Goal: Find specific page/section: Find specific page/section

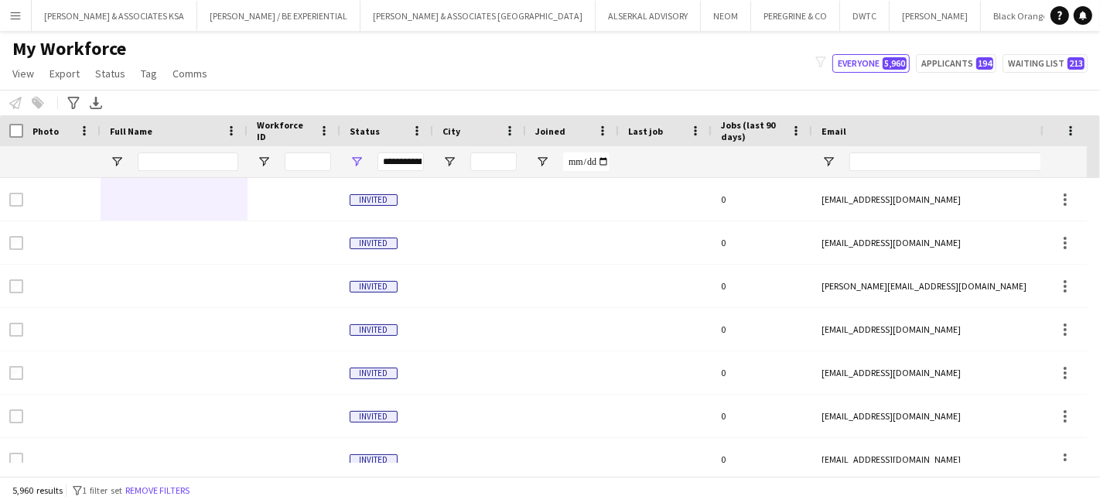
click at [208, 171] on div at bounding box center [188, 161] width 101 height 31
click at [210, 152] on input "Full Name Filter Input" at bounding box center [188, 161] width 101 height 19
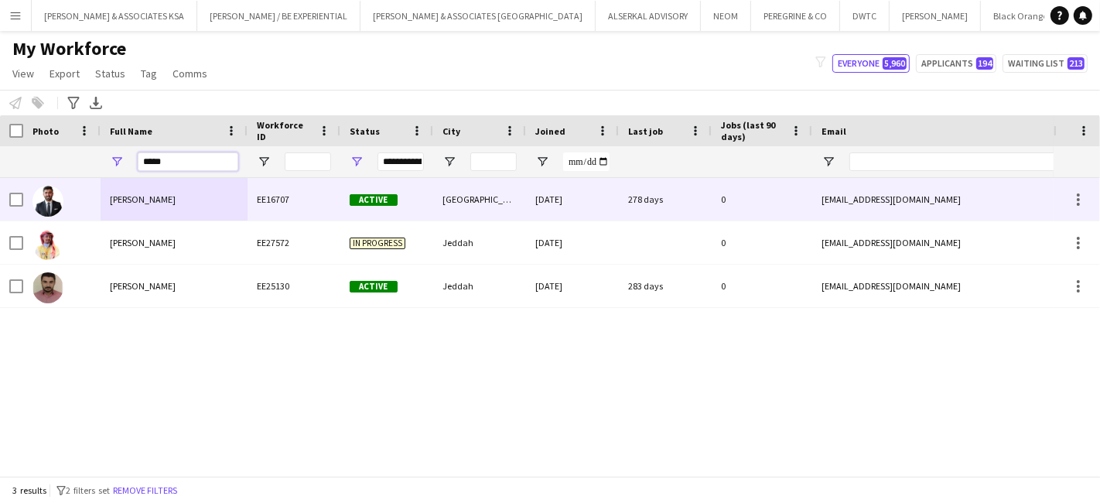
type input "*****"
click at [155, 195] on span "[PERSON_NAME]" at bounding box center [143, 199] width 66 height 12
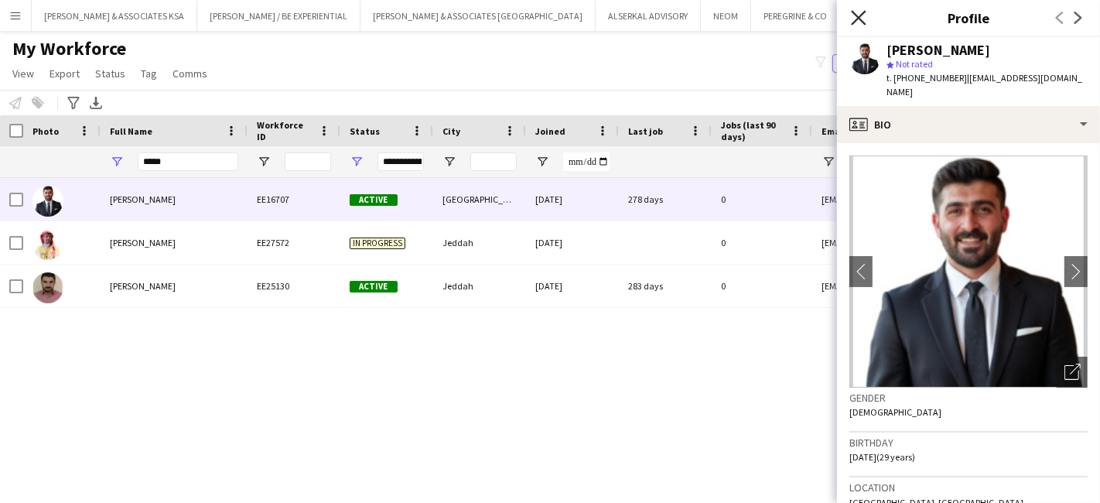
click at [855, 16] on icon "Close pop-in" at bounding box center [858, 17] width 15 height 15
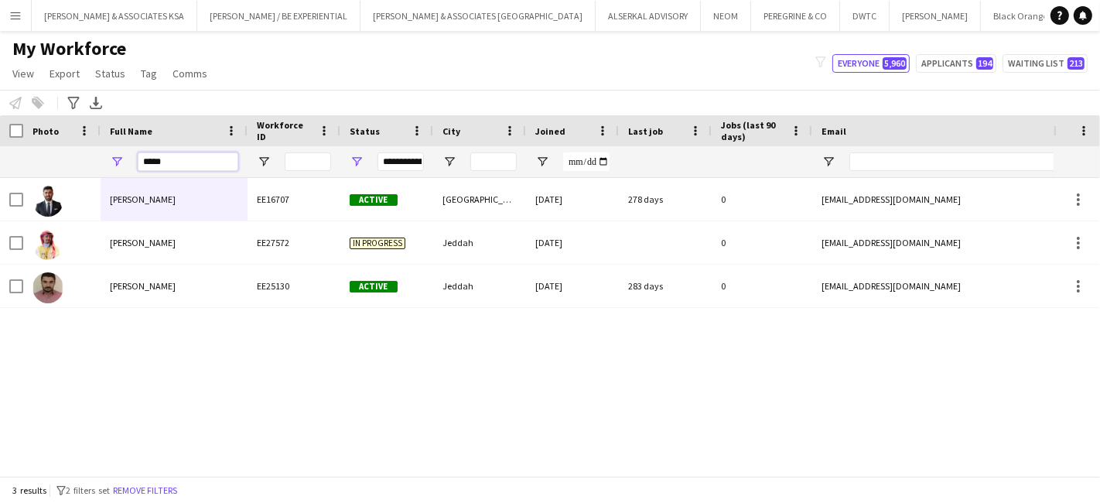
drag, startPoint x: 195, startPoint y: 158, endPoint x: 67, endPoint y: 158, distance: 127.6
click at [67, 158] on div "**********" at bounding box center [992, 161] width 1985 height 31
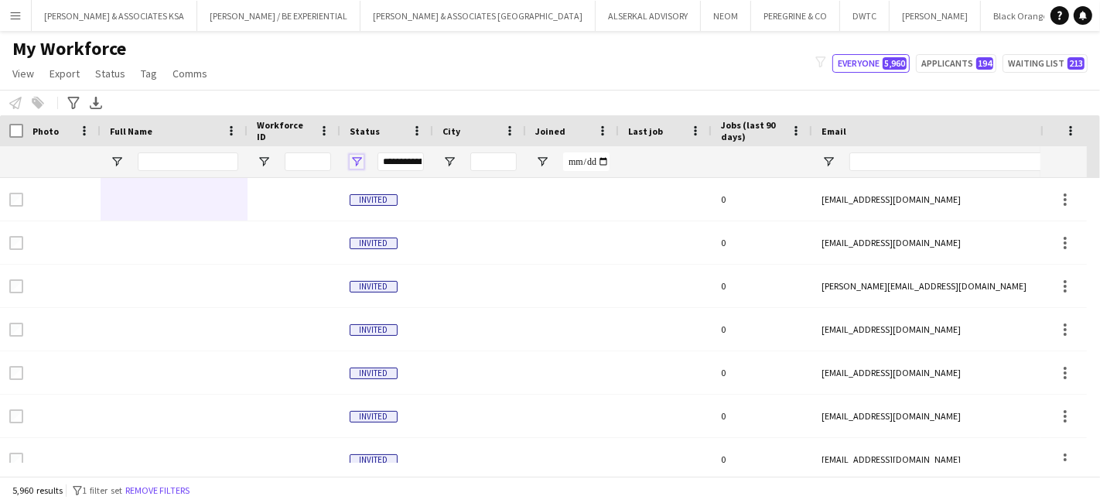
click at [358, 157] on span "Open Filter Menu" at bounding box center [357, 162] width 14 height 14
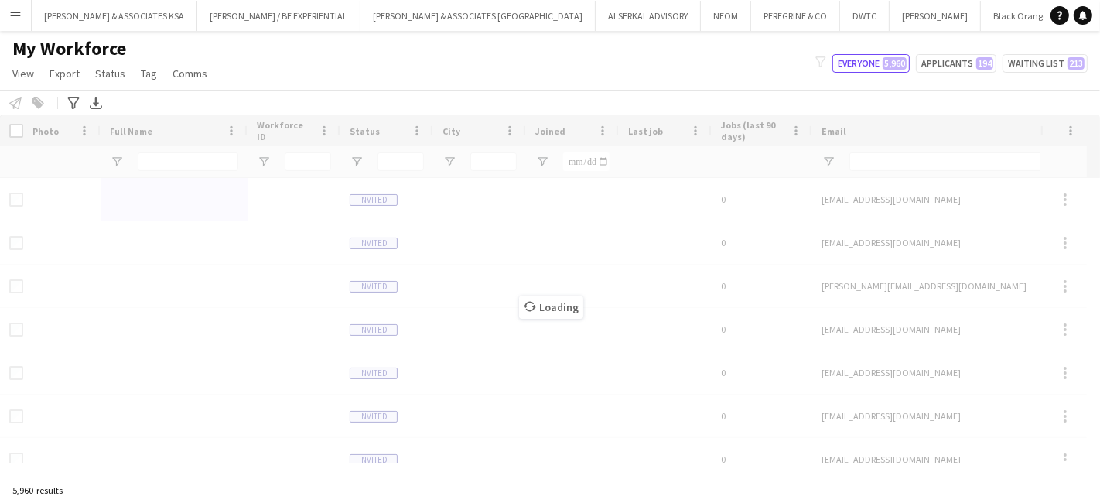
click at [433, 75] on div "My Workforce View Views Default view [PERSON_NAME] New view Update view Delete …" at bounding box center [550, 63] width 1100 height 53
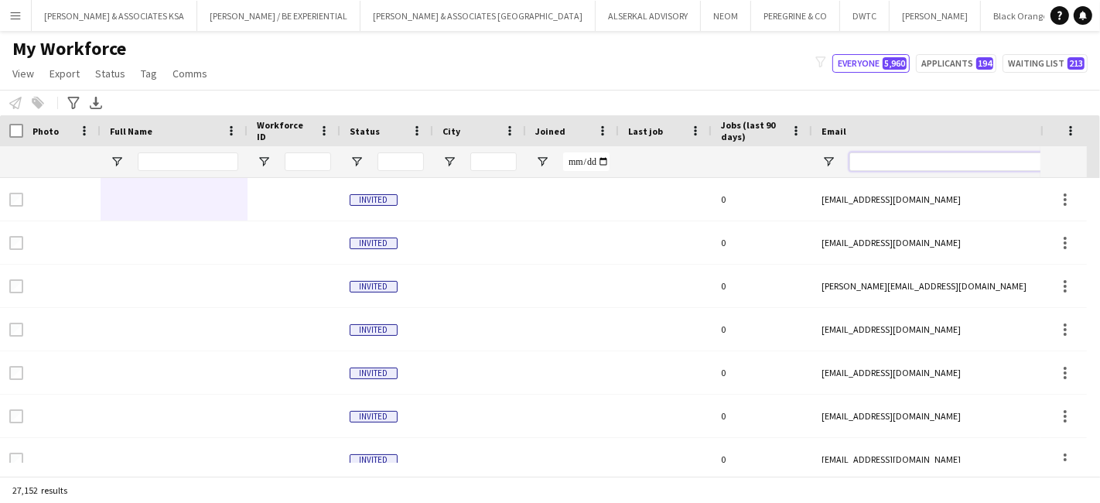
click at [862, 152] on input "Email Filter Input" at bounding box center [980, 161] width 263 height 19
paste input "**********"
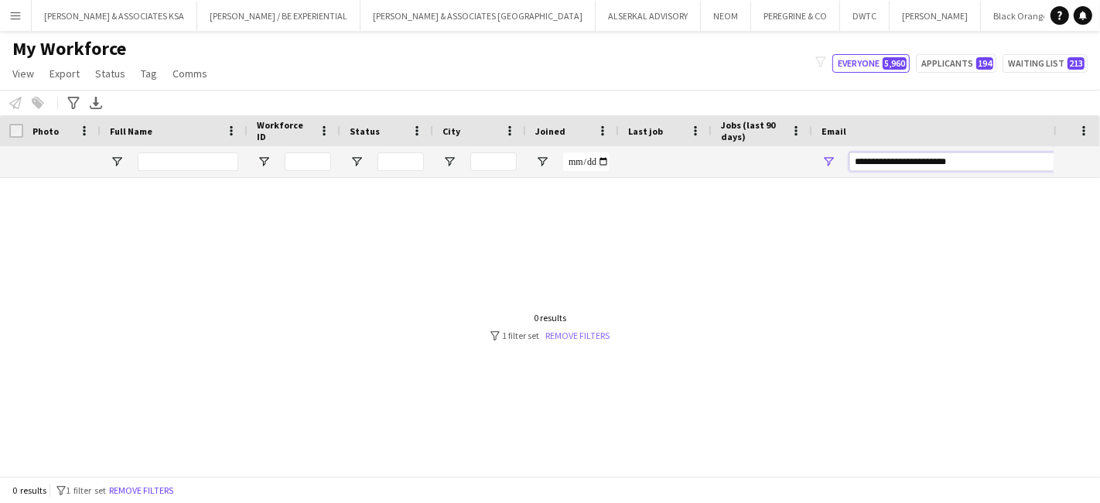
type input "**********"
click at [561, 331] on link "Remove filters" at bounding box center [578, 335] width 64 height 12
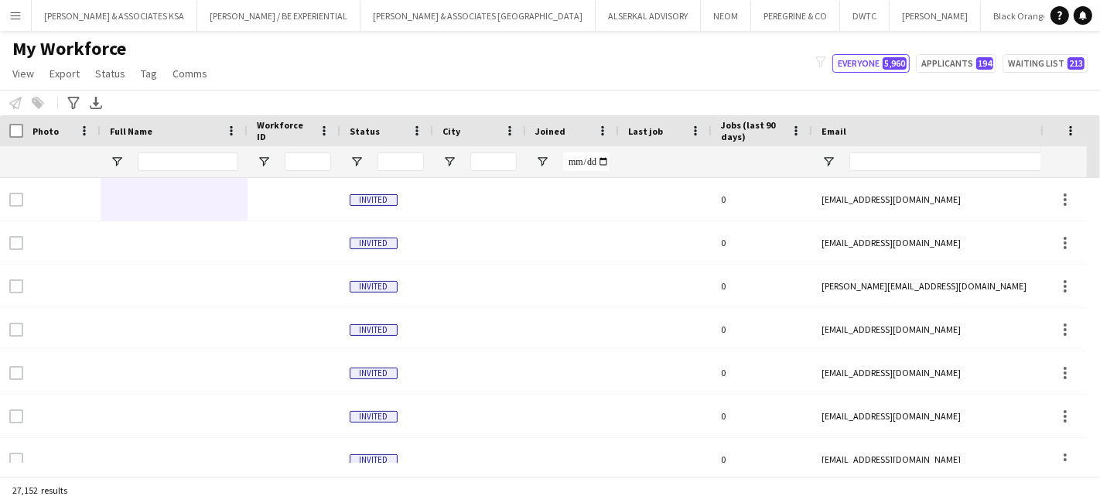
click at [13, 15] on app-icon "Menu" at bounding box center [15, 15] width 12 height 12
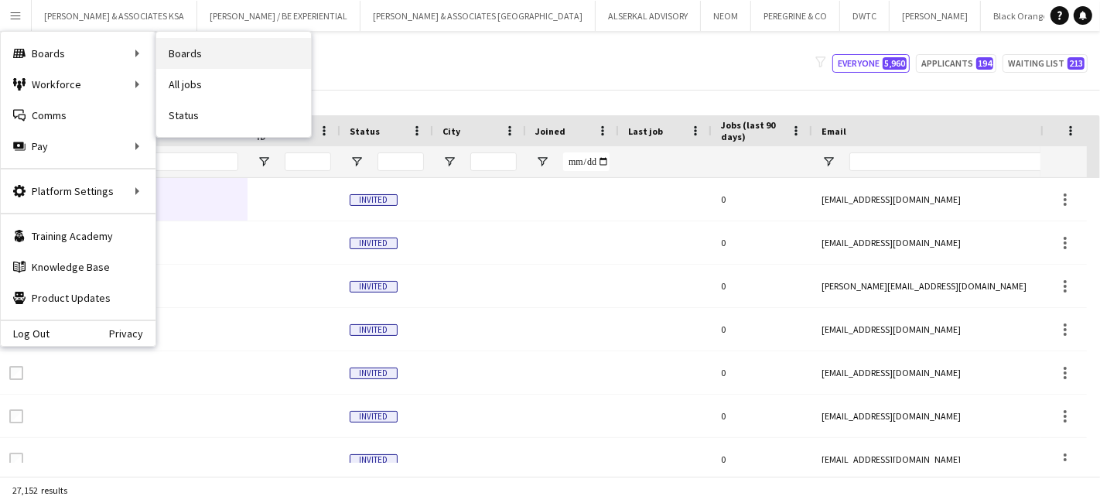
click at [203, 54] on link "Boards" at bounding box center [233, 53] width 155 height 31
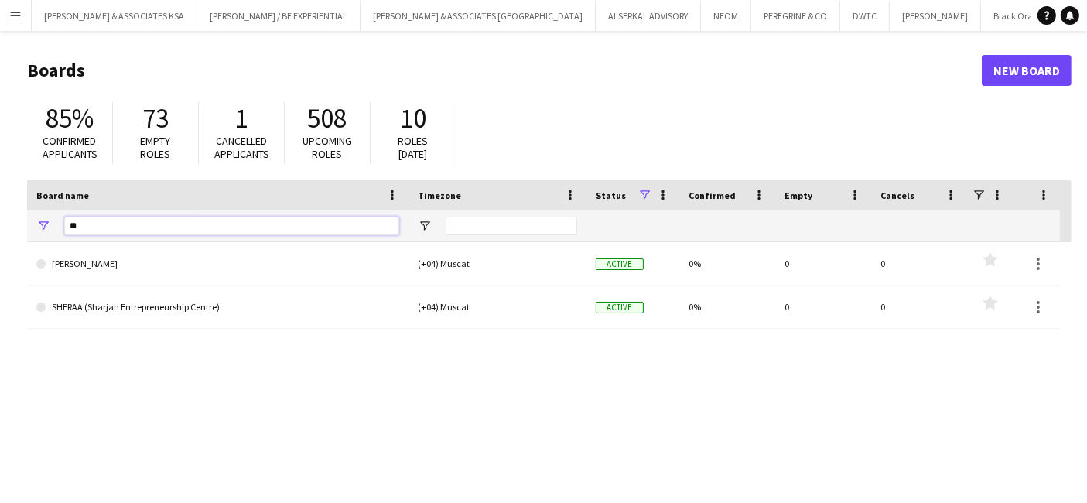
drag, startPoint x: 196, startPoint y: 232, endPoint x: -46, endPoint y: 243, distance: 242.3
click at [0, 243] on html "Menu Boards Boards Boards All jobs Status Workforce Workforce My Workforce Recr…" at bounding box center [543, 294] width 1087 height 589
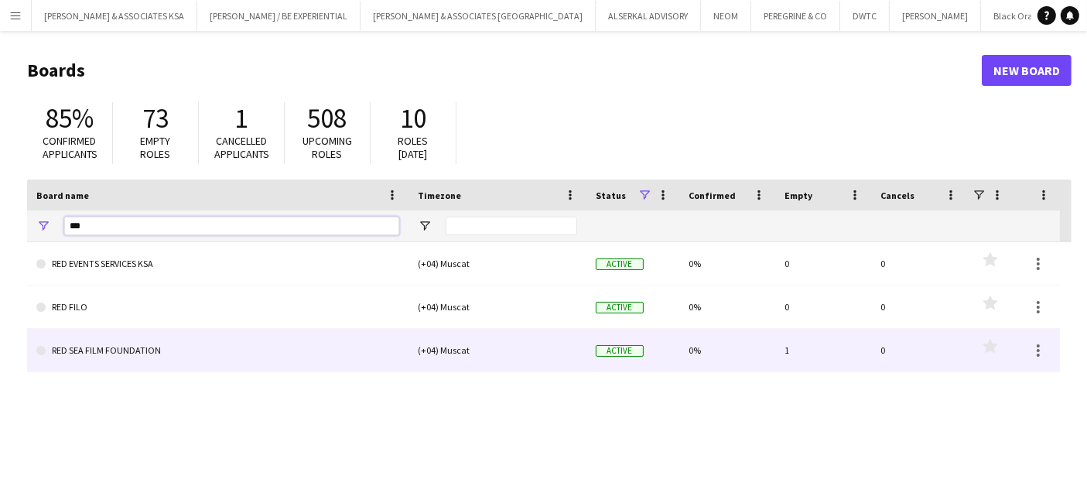
type input "***"
click at [156, 350] on link "RED SEA FILM FOUNDATION" at bounding box center [217, 350] width 363 height 43
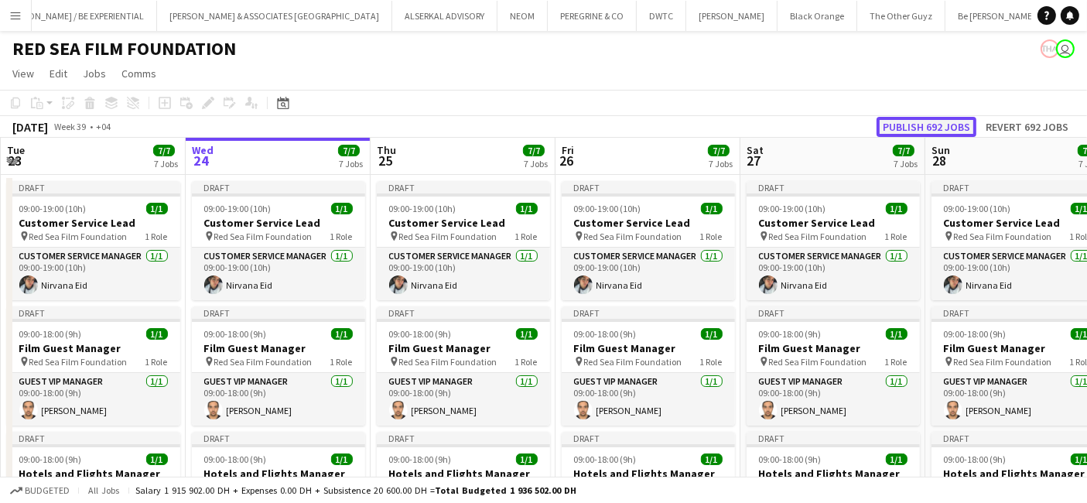
click at [926, 128] on button "Publish 692 jobs" at bounding box center [926, 127] width 100 height 20
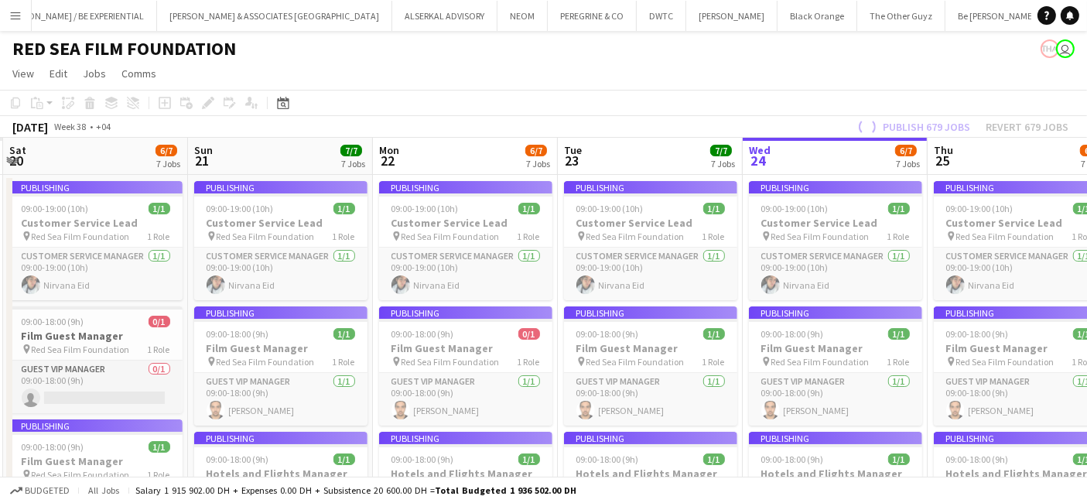
drag, startPoint x: 170, startPoint y: 281, endPoint x: 912, endPoint y: 269, distance: 741.8
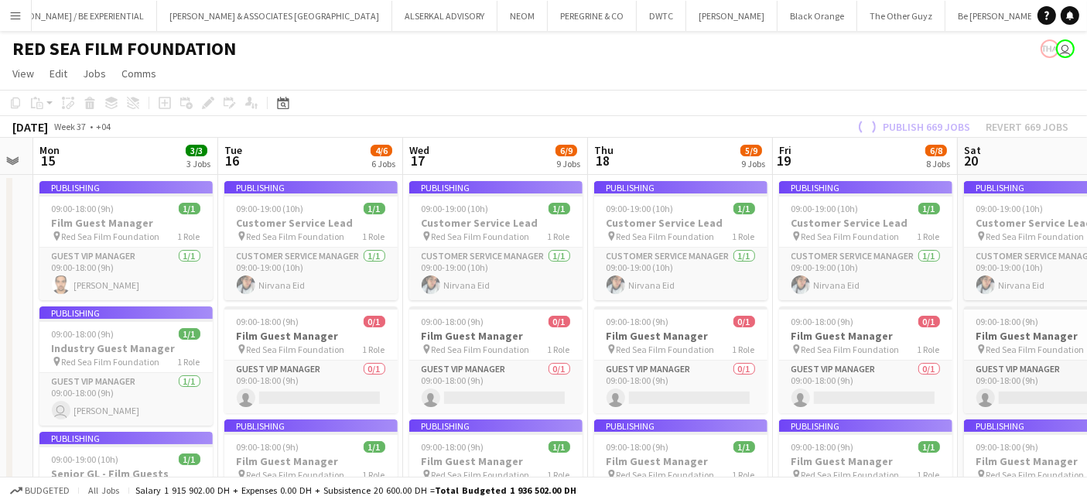
drag, startPoint x: 656, startPoint y: 285, endPoint x: 1099, endPoint y: 271, distance: 443.4
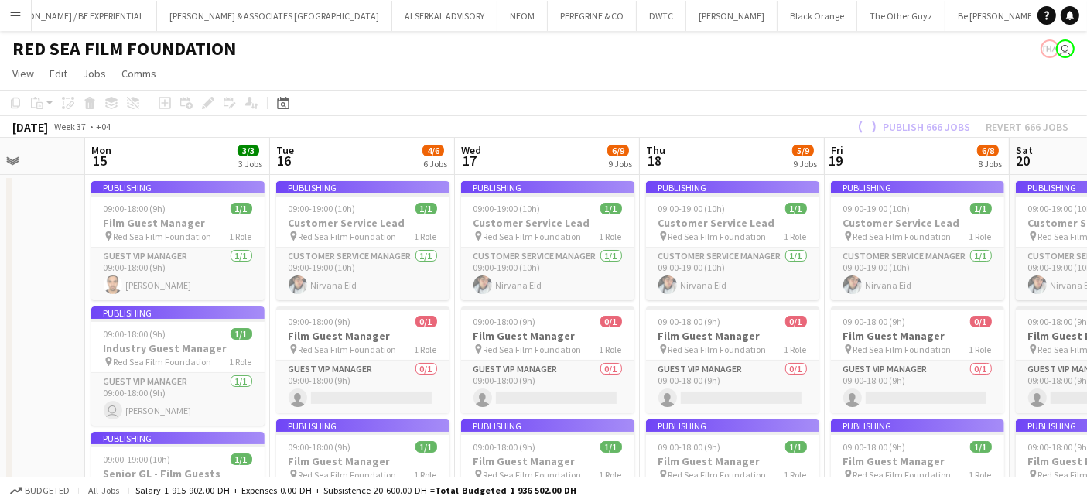
scroll to position [0, 483]
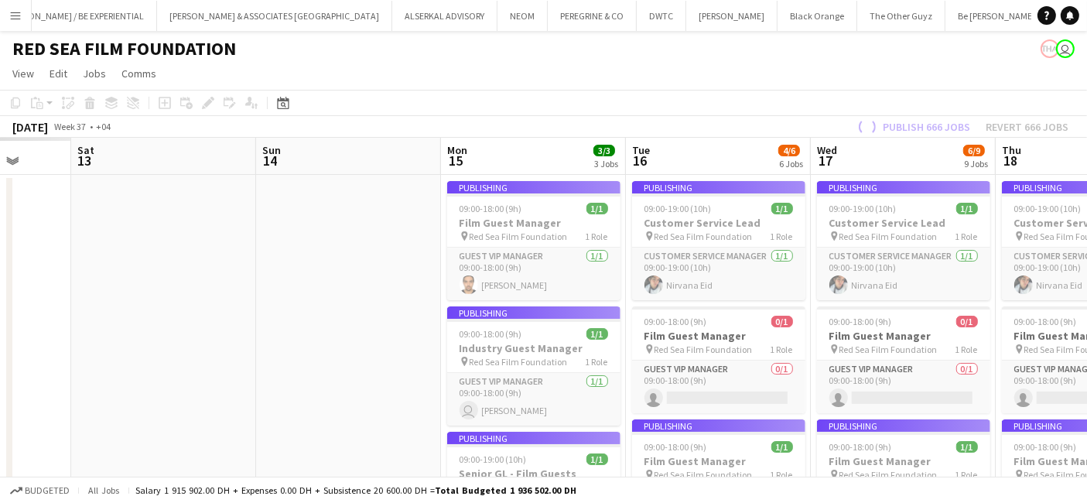
drag, startPoint x: 480, startPoint y: 278, endPoint x: 888, endPoint y: 271, distance: 407.6
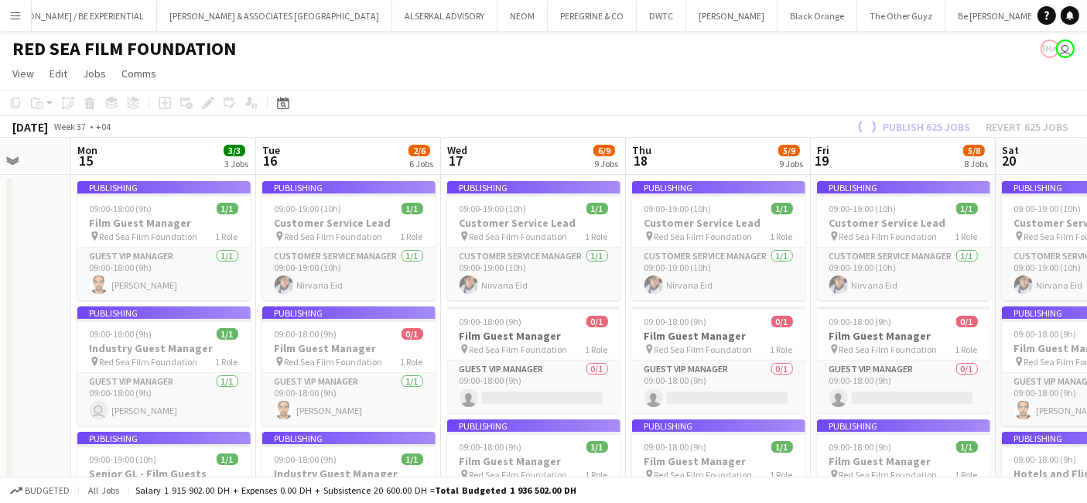
scroll to position [0, 508]
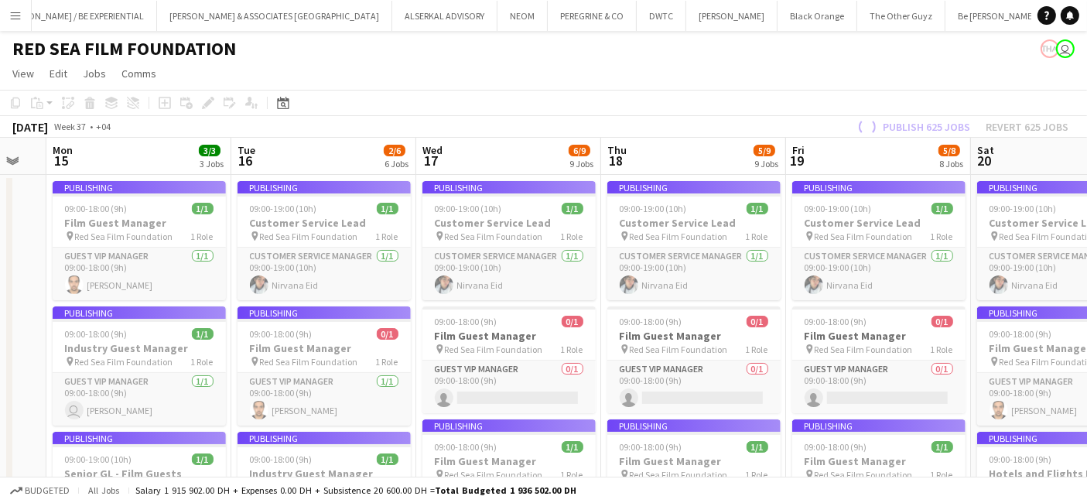
drag, startPoint x: 978, startPoint y: 288, endPoint x: 583, endPoint y: 261, distance: 395.3
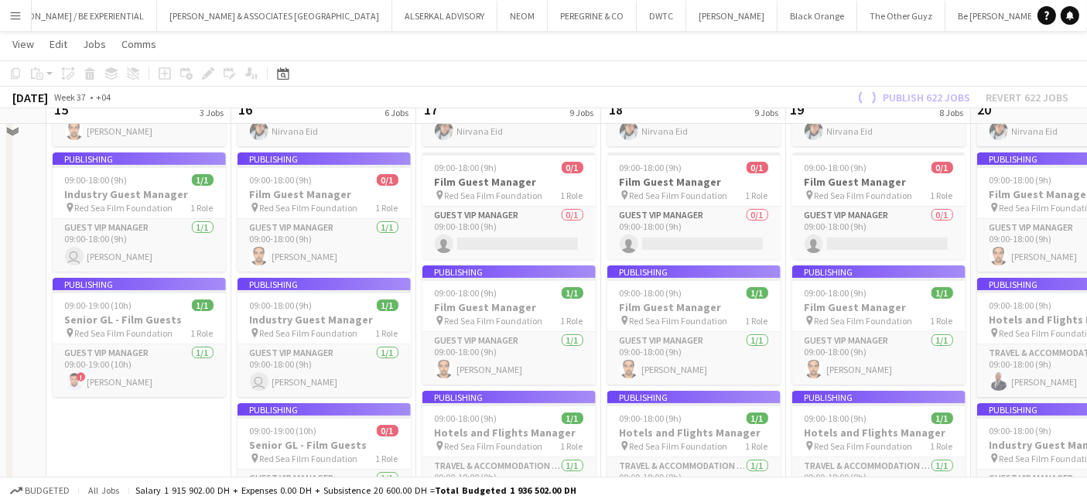
scroll to position [172, 0]
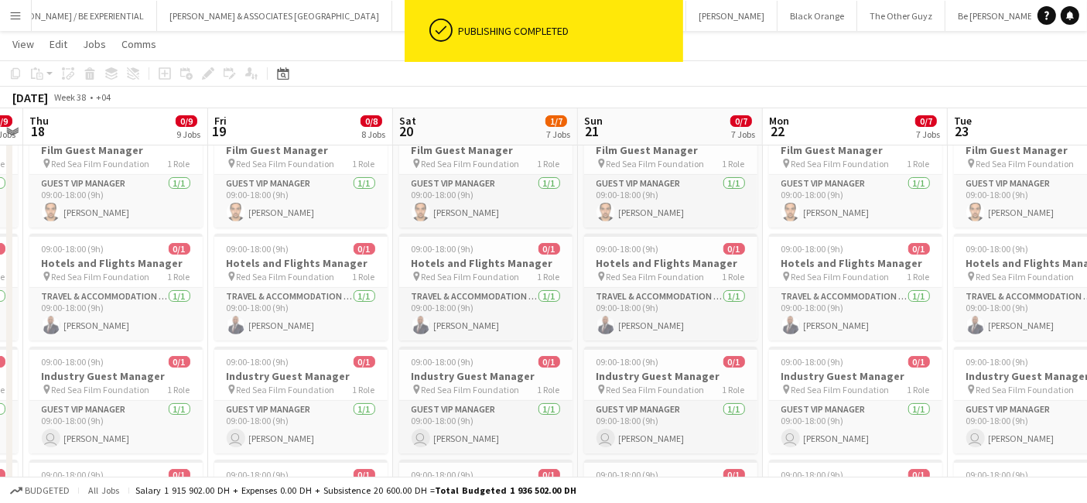
drag, startPoint x: 764, startPoint y: 261, endPoint x: 189, endPoint y: 310, distance: 576.7
click at [183, 312] on app-calendar-viewport "Mon 15 0/3 3 Jobs Tue 16 0/6 6 Jobs Wed 17 0/9 9 Jobs Thu 18 0/9 9 Jobs Fri 19 …" at bounding box center [543, 509] width 1087 height 1241
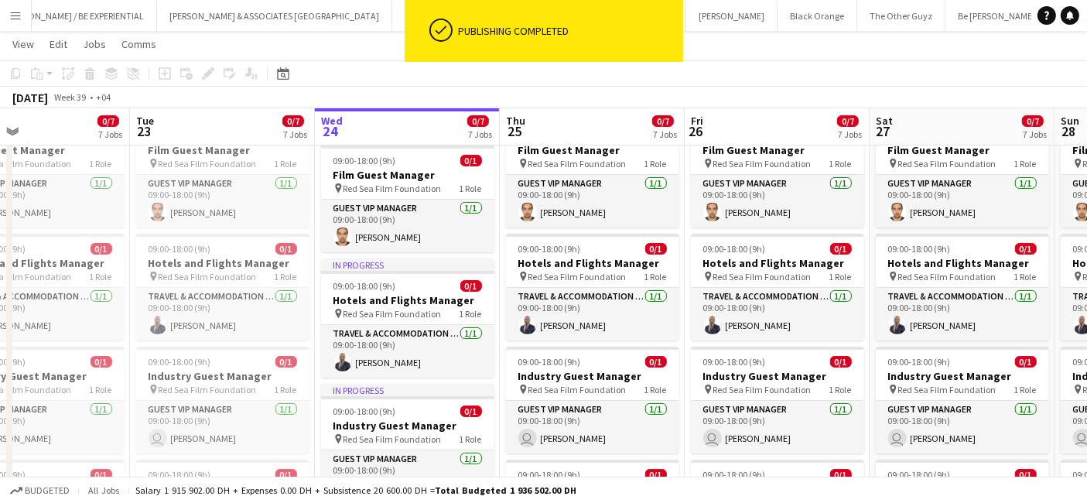
drag, startPoint x: 920, startPoint y: 314, endPoint x: 105, endPoint y: 343, distance: 814.9
click at [105, 343] on app-calendar-viewport "Fri 19 0/8 8 Jobs Sat 20 1/7 7 Jobs Sun 21 0/7 7 Jobs Mon 22 0/7 7 Jobs Tue 23 …" at bounding box center [543, 509] width 1087 height 1241
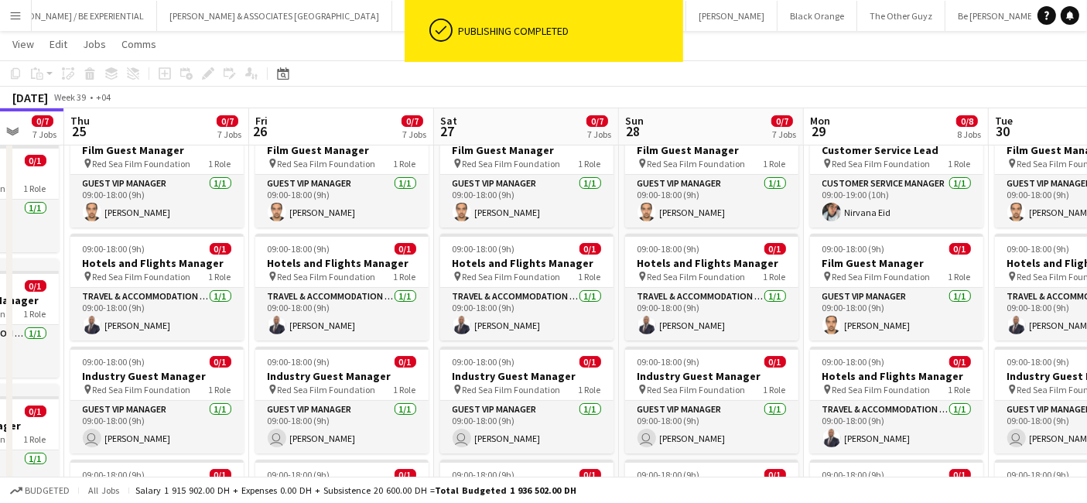
drag, startPoint x: 691, startPoint y: 326, endPoint x: 256, endPoint y: 341, distance: 434.9
click at [256, 341] on app-calendar-viewport "Mon 22 0/7 7 Jobs Tue 23 0/7 7 Jobs Wed 24 0/7 7 Jobs Thu 25 0/7 7 Jobs Fri 26 …" at bounding box center [543, 509] width 1087 height 1241
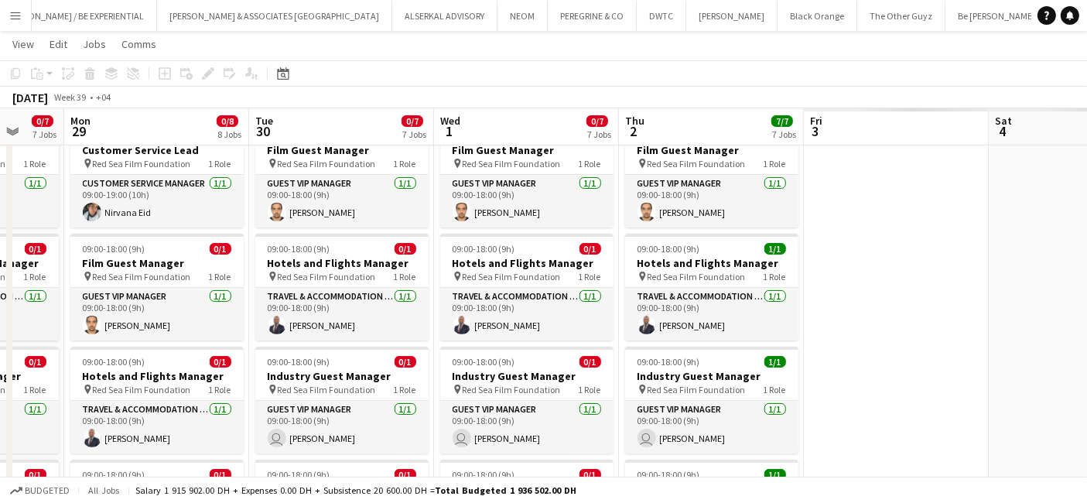
scroll to position [0, 503]
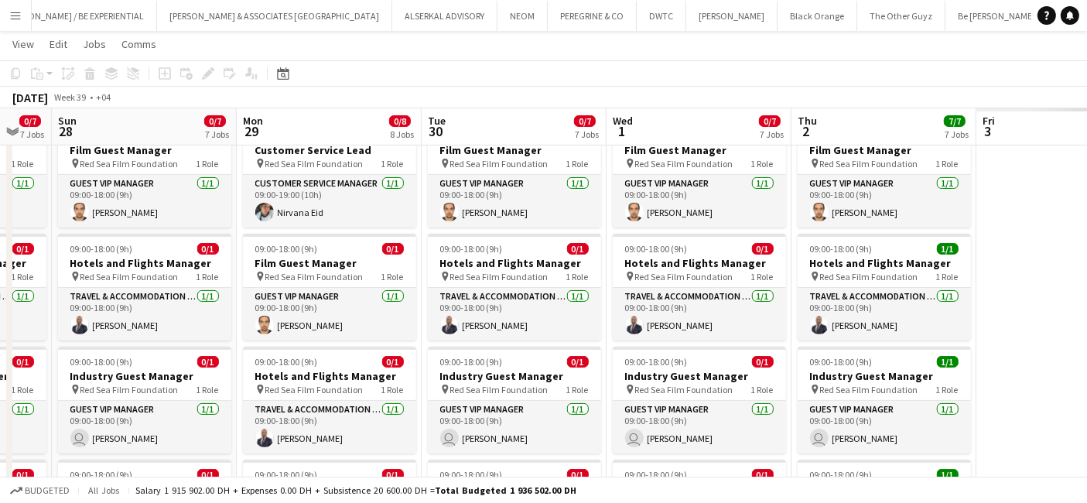
drag, startPoint x: 722, startPoint y: 338, endPoint x: 155, endPoint y: 362, distance: 567.4
click at [155, 362] on app-calendar-viewport "Thu 25 0/7 7 Jobs Fri 26 0/7 7 Jobs Sat 27 0/7 7 Jobs Sun 28 0/7 7 Jobs Mon 29 …" at bounding box center [543, 466] width 1087 height 1154
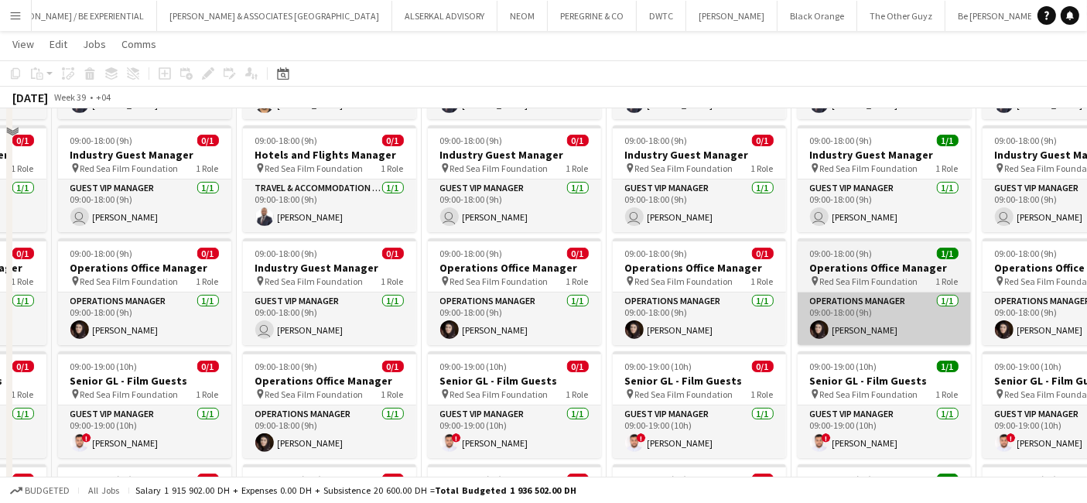
scroll to position [0, 0]
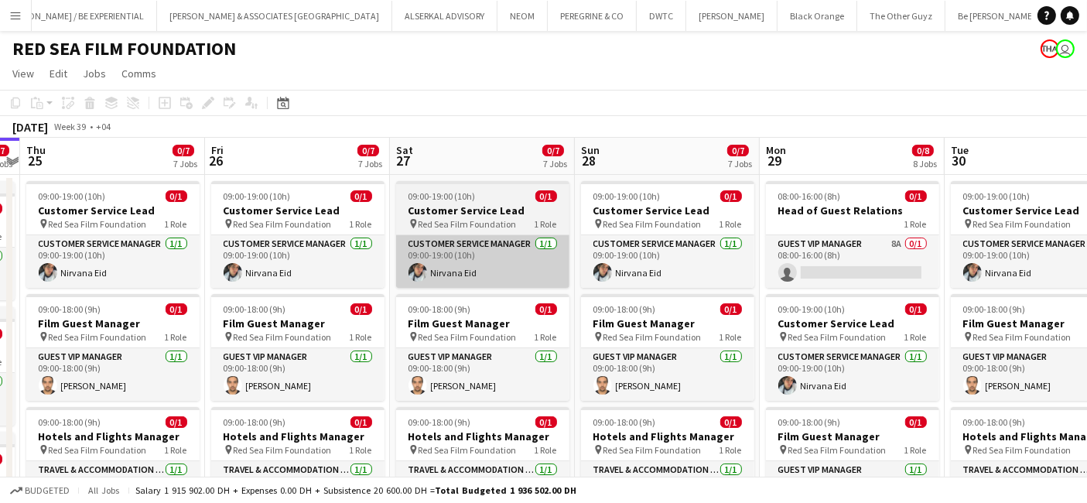
drag, startPoint x: 313, startPoint y: 288, endPoint x: 449, endPoint y: 265, distance: 138.1
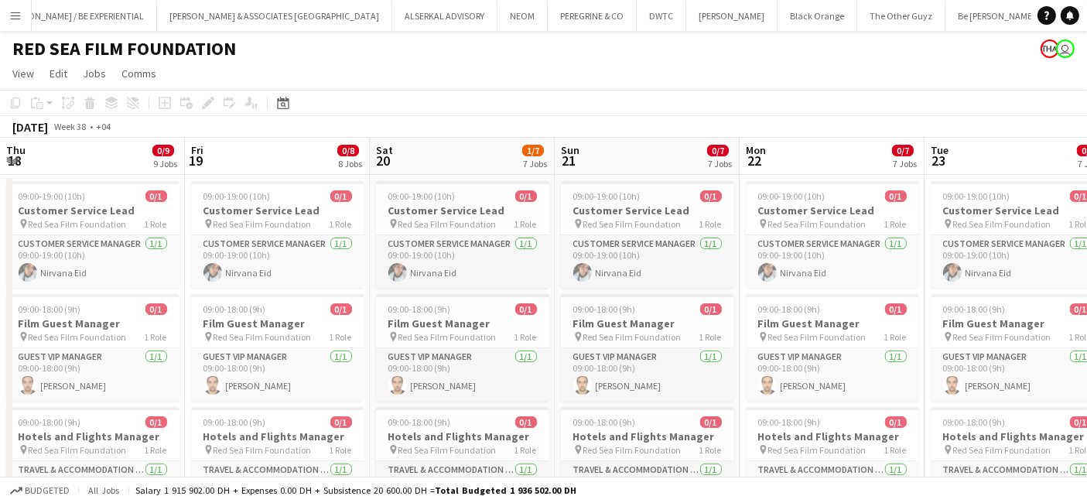
drag, startPoint x: 847, startPoint y: 255, endPoint x: 1046, endPoint y: 264, distance: 198.9
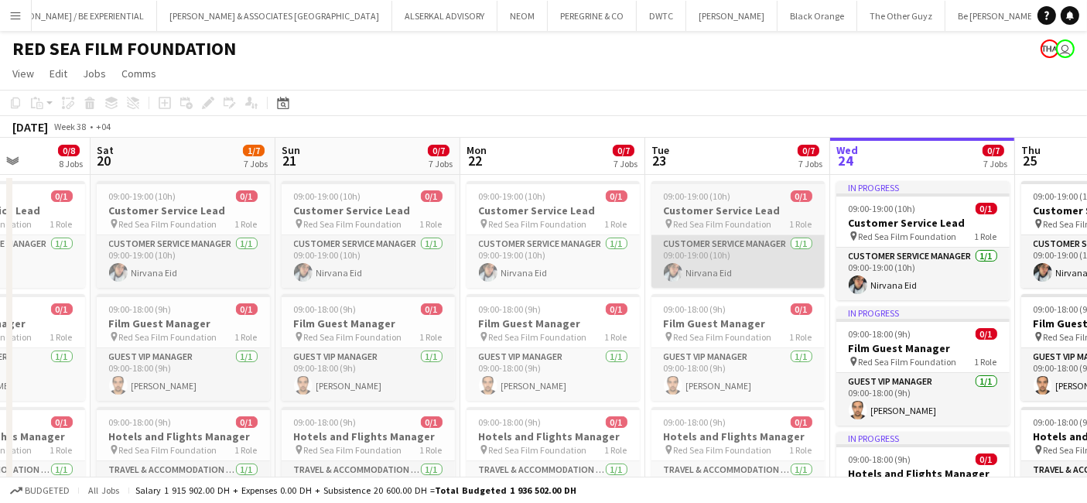
drag, startPoint x: 469, startPoint y: 312, endPoint x: 913, endPoint y: 282, distance: 445.7
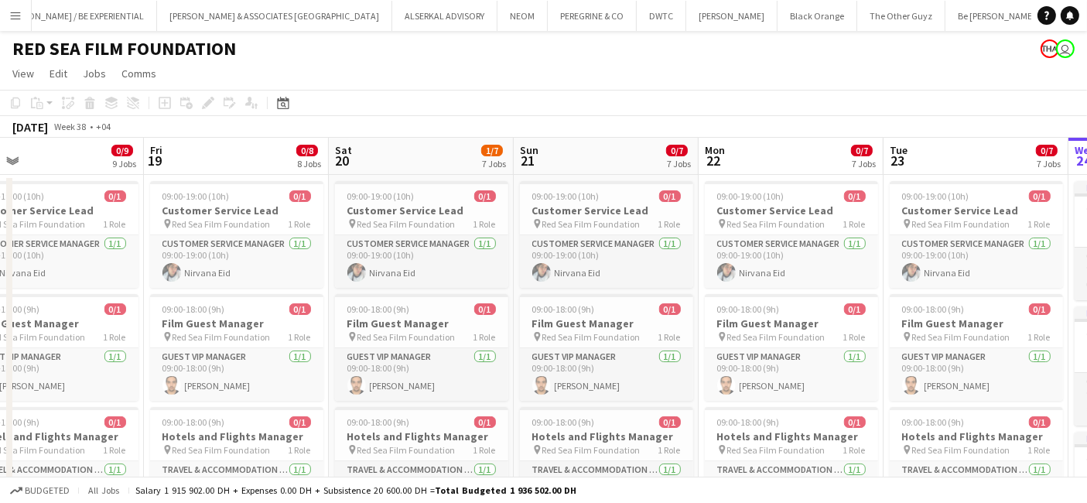
drag, startPoint x: 452, startPoint y: 288, endPoint x: 894, endPoint y: 286, distance: 442.4
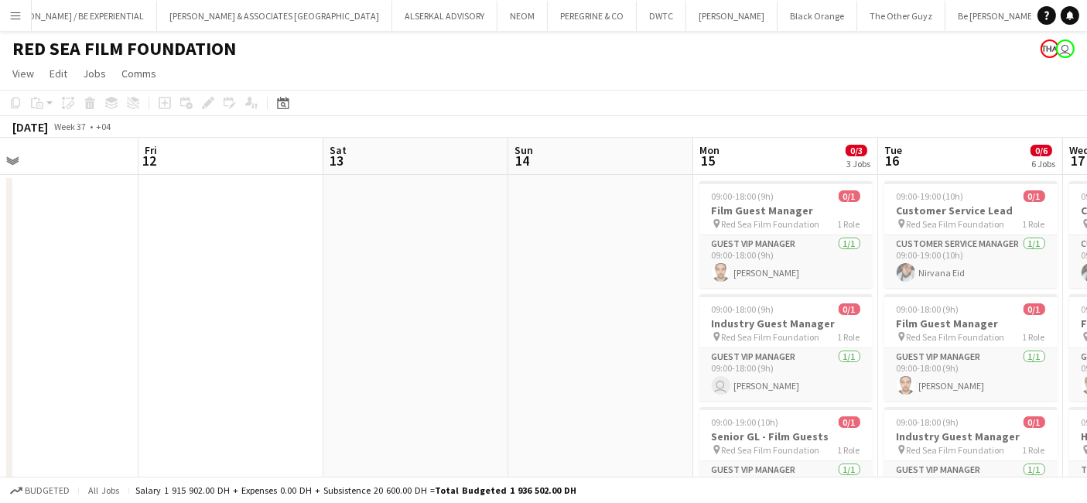
drag, startPoint x: 296, startPoint y: 303, endPoint x: 1099, endPoint y: 288, distance: 802.9
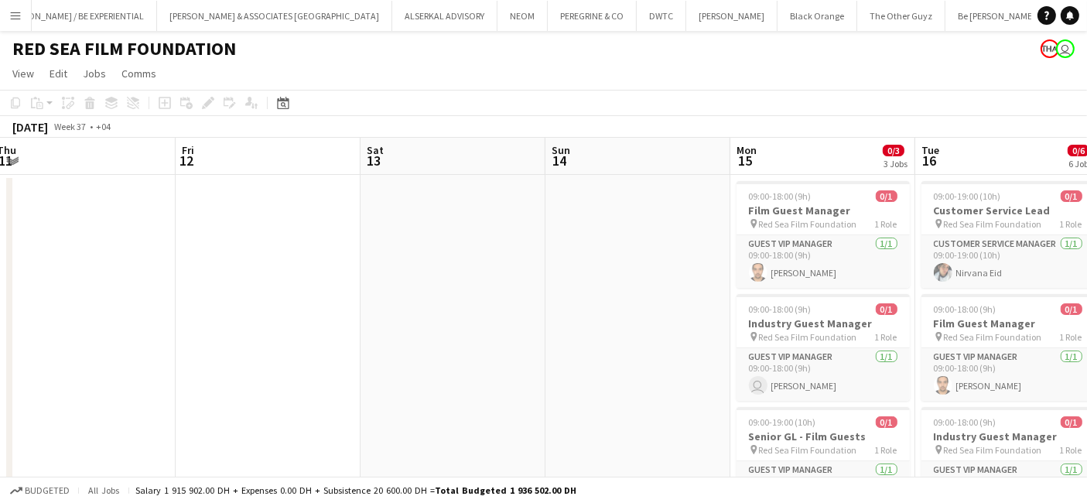
drag, startPoint x: 530, startPoint y: 282, endPoint x: 1099, endPoint y: 289, distance: 569.3
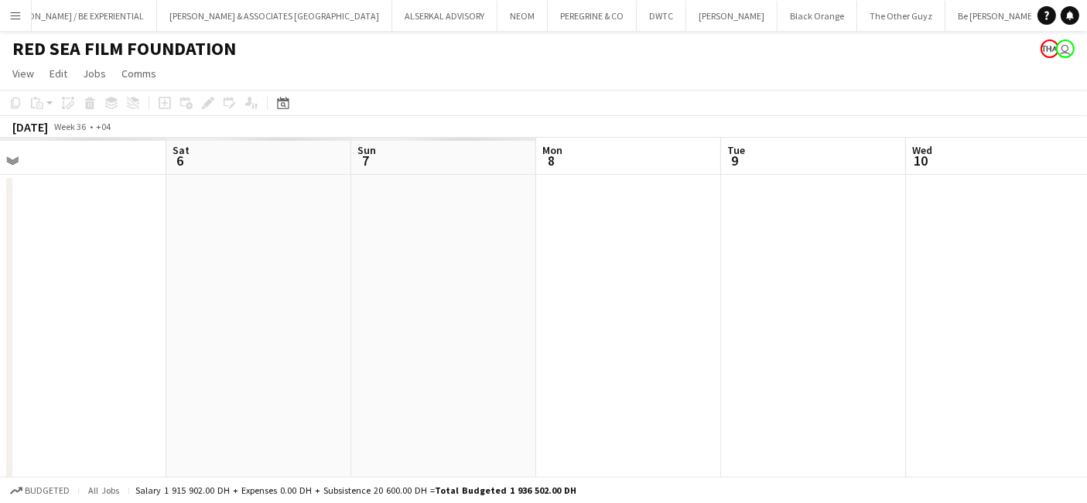
drag, startPoint x: 792, startPoint y: 287, endPoint x: 866, endPoint y: 280, distance: 74.6
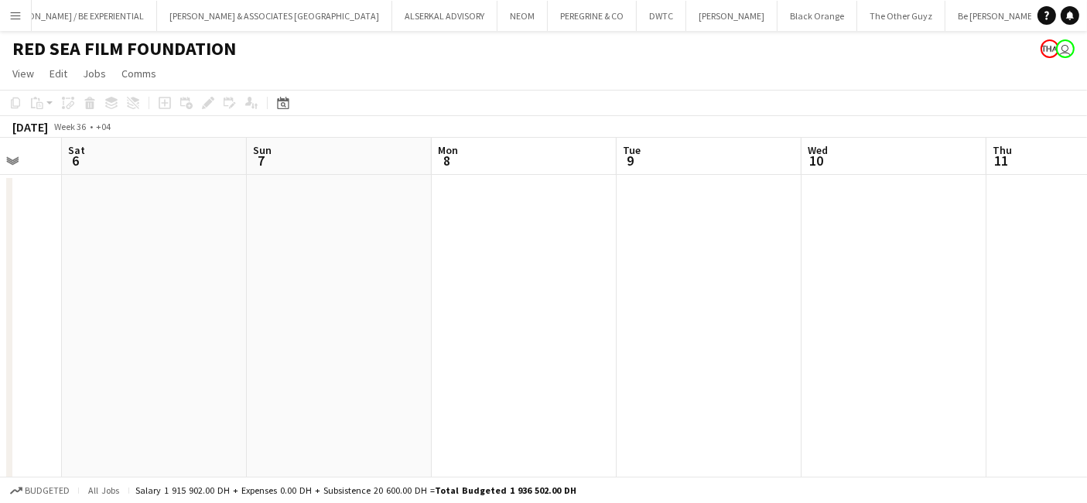
drag, startPoint x: 331, startPoint y: 315, endPoint x: 593, endPoint y: 302, distance: 262.5
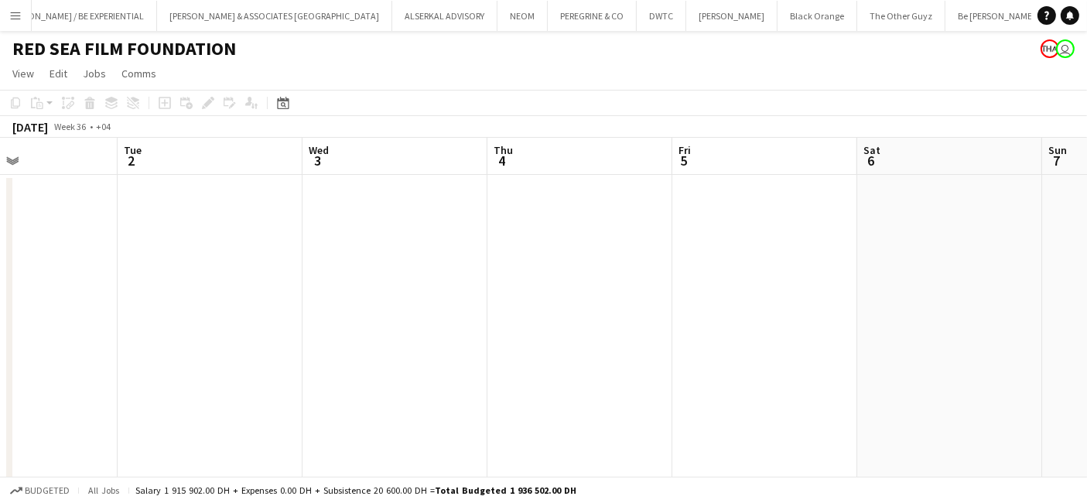
drag, startPoint x: 230, startPoint y: 302, endPoint x: 664, endPoint y: 290, distance: 433.3
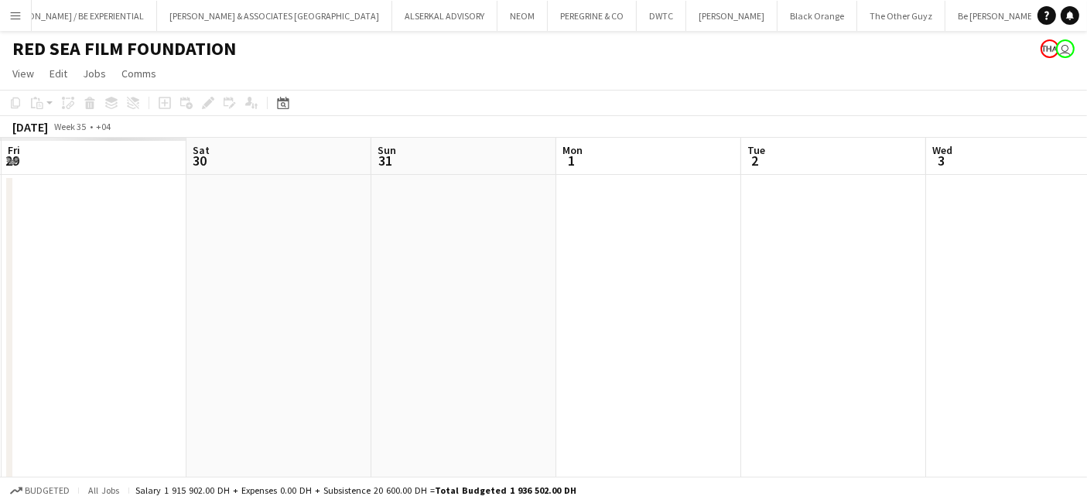
scroll to position [0, 473]
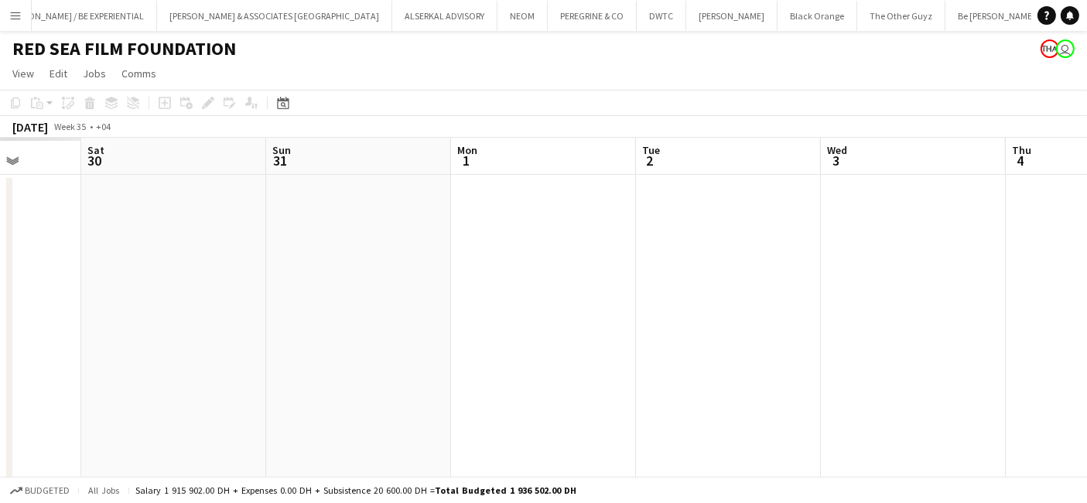
drag, startPoint x: 293, startPoint y: 340, endPoint x: 580, endPoint y: 314, distance: 288.1
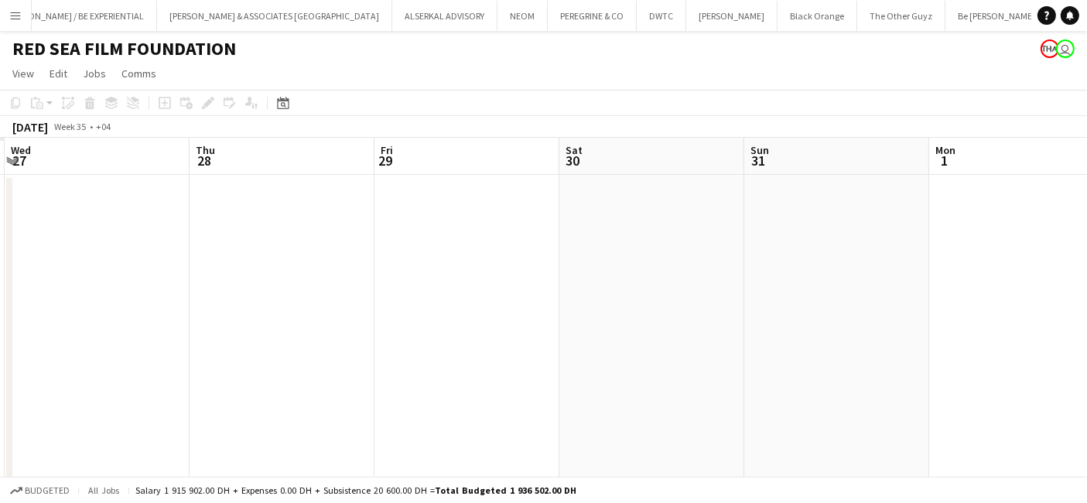
drag, startPoint x: 320, startPoint y: 333, endPoint x: 990, endPoint y: 317, distance: 670.0
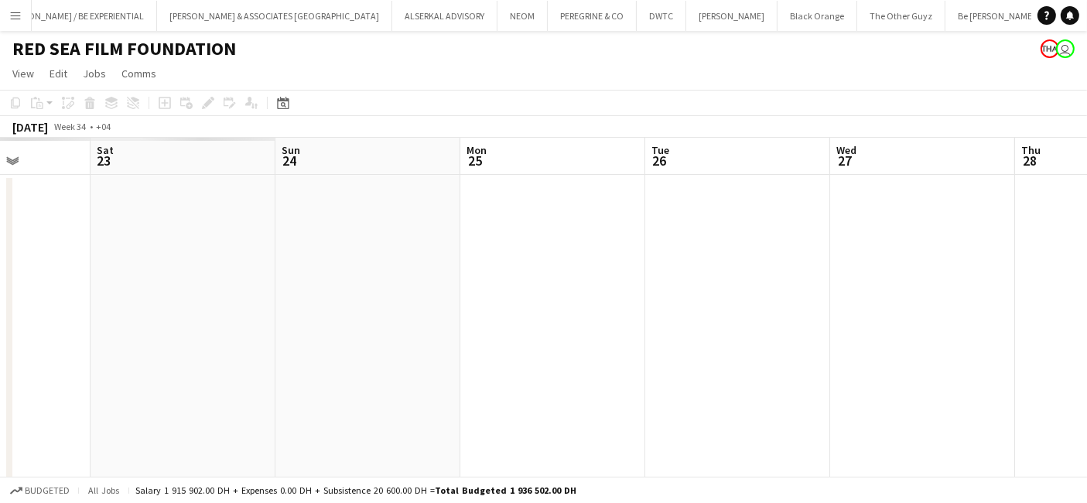
drag, startPoint x: 913, startPoint y: 299, endPoint x: 1042, endPoint y: 279, distance: 130.0
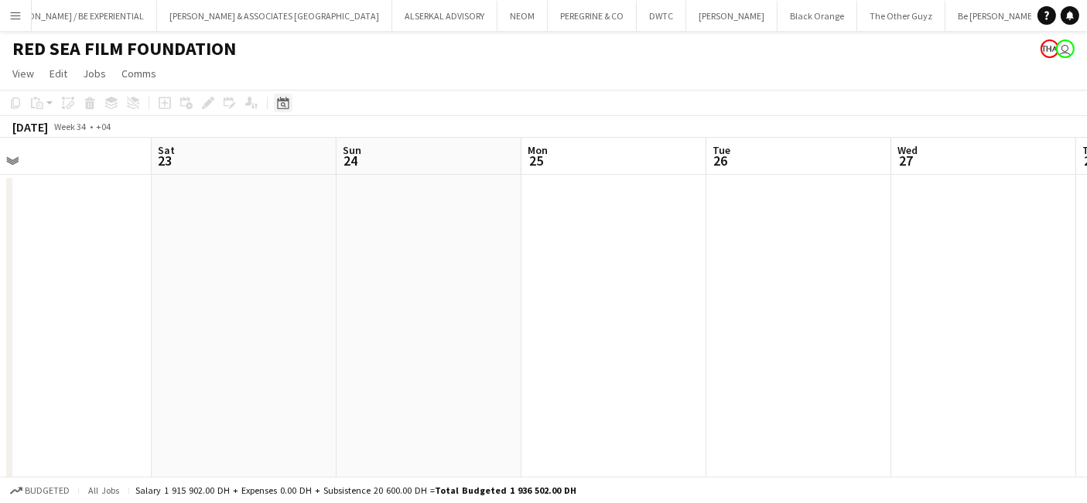
click at [287, 104] on icon at bounding box center [283, 103] width 12 height 12
click at [323, 159] on icon "Choose month and year" at bounding box center [319, 157] width 8 height 4
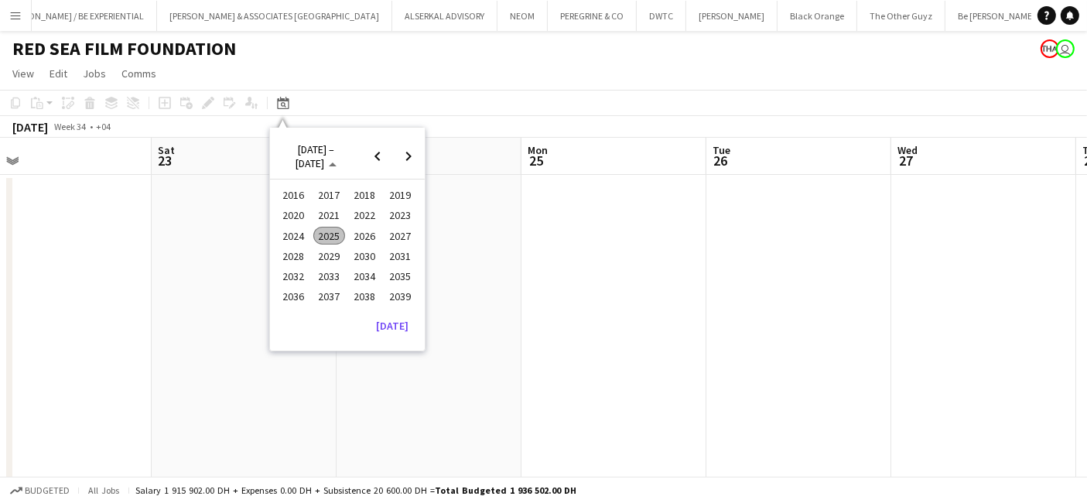
click at [294, 237] on span "2024" at bounding box center [294, 236] width 32 height 19
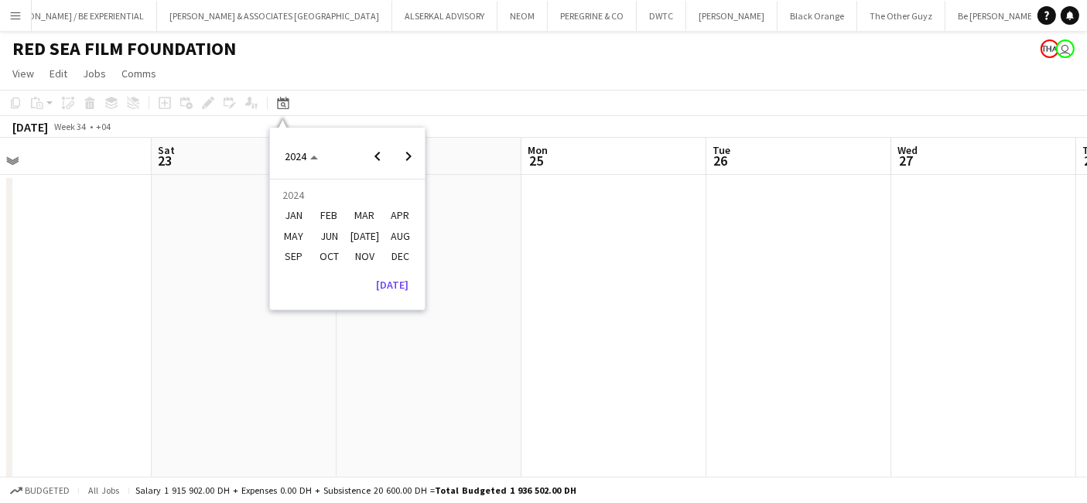
click at [355, 258] on span "NOV" at bounding box center [365, 256] width 32 height 19
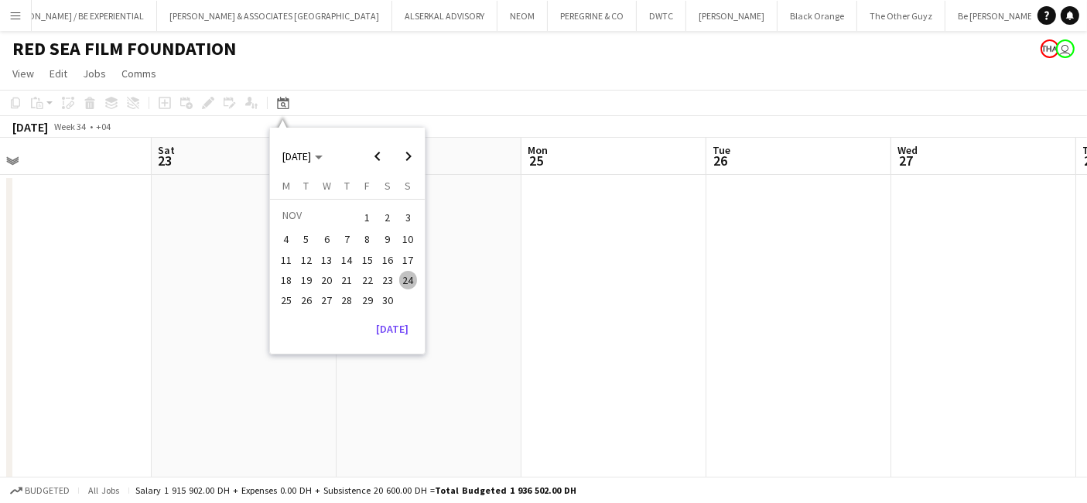
click at [353, 243] on span "7" at bounding box center [347, 239] width 19 height 19
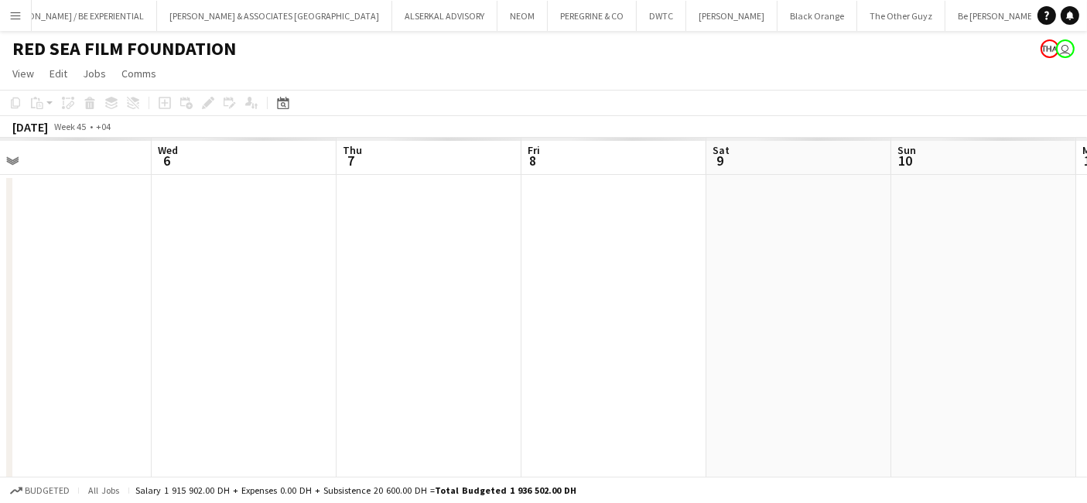
scroll to position [0, 531]
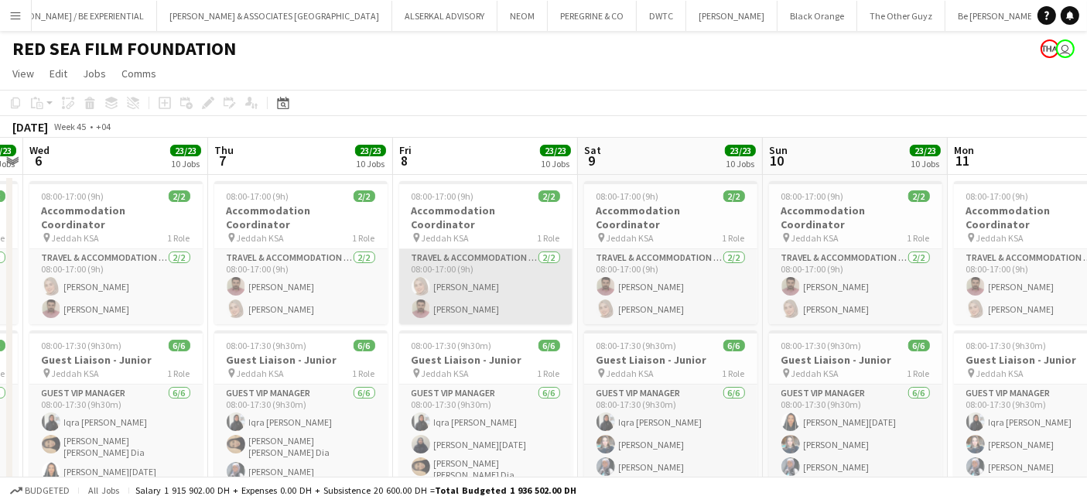
click at [464, 296] on app-card-role "Travel & Accommodation Coordinator [DATE] 08:00-17:00 (9h) [PERSON_NAME] [PERSO…" at bounding box center [485, 286] width 173 height 75
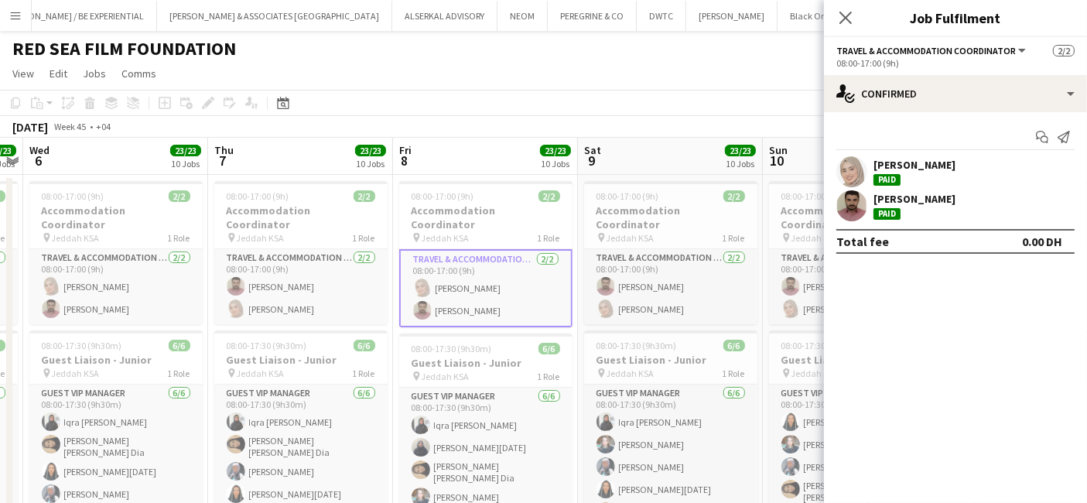
click at [914, 201] on div "[PERSON_NAME]" at bounding box center [914, 199] width 82 height 14
